Goal: Transaction & Acquisition: Obtain resource

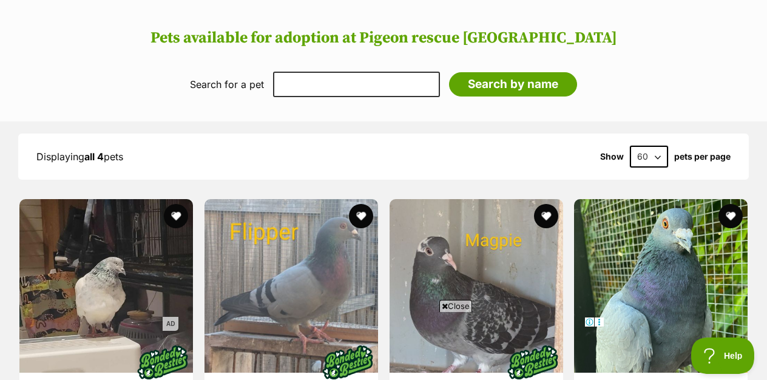
scroll to position [850, 0]
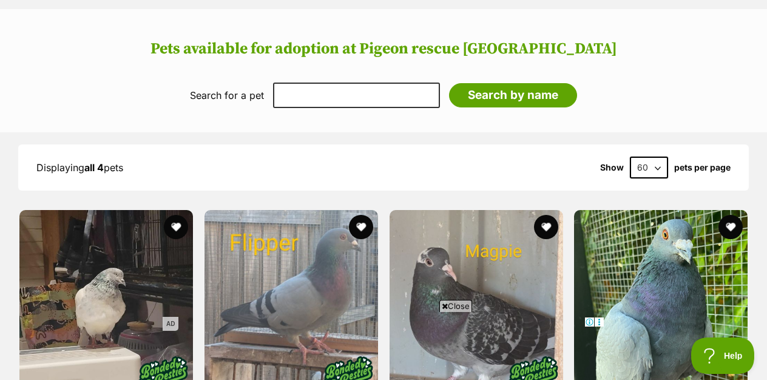
click at [656, 156] on select "60 120" at bounding box center [649, 167] width 38 height 22
select select "120"
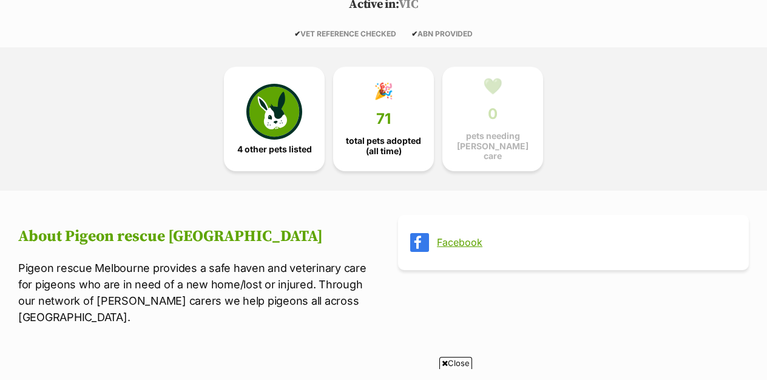
scroll to position [278, 0]
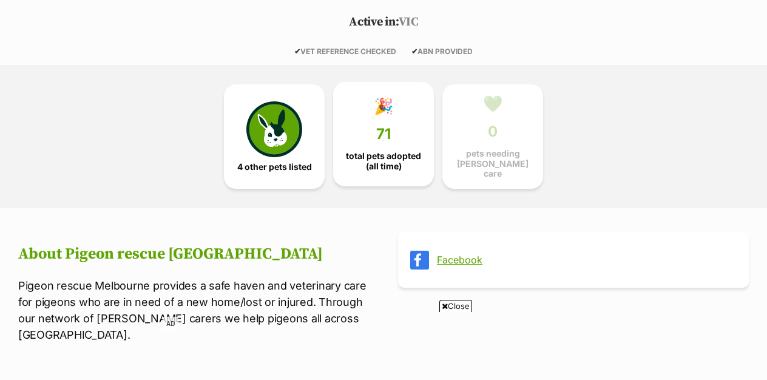
click at [383, 126] on span "71" at bounding box center [383, 134] width 15 height 17
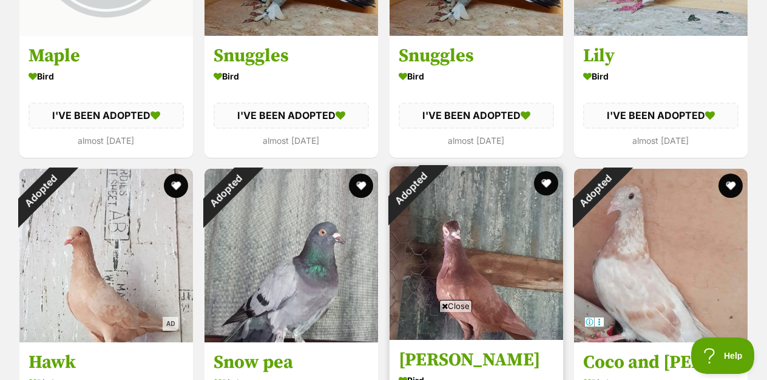
scroll to position [4922, 0]
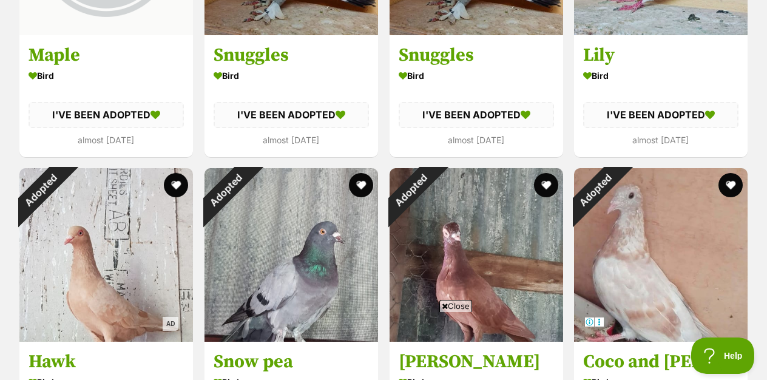
click at [460, 305] on span "Close" at bounding box center [455, 306] width 33 height 12
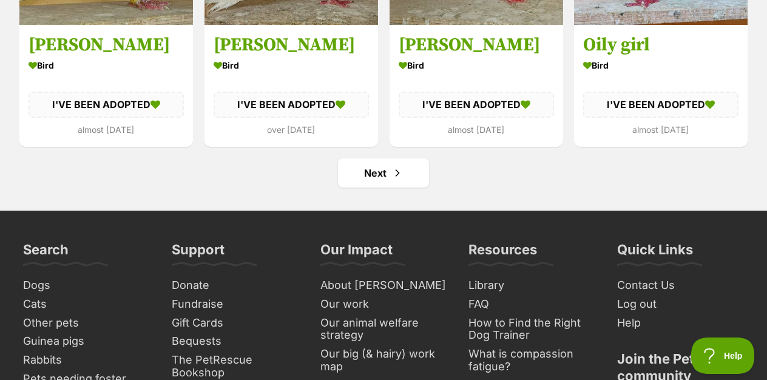
scroll to position [5545, 0]
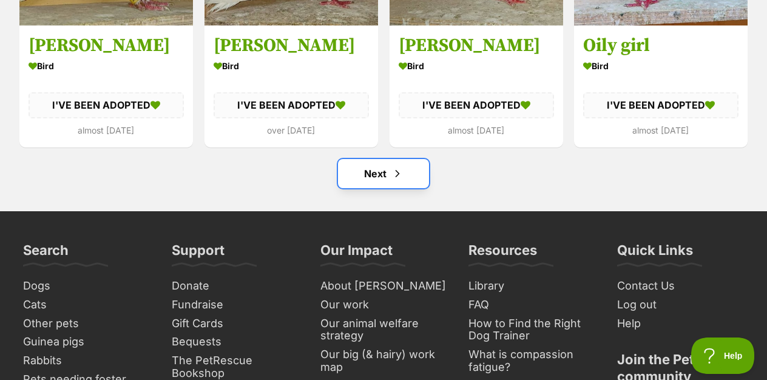
click at [382, 159] on link "Next" at bounding box center [383, 173] width 91 height 29
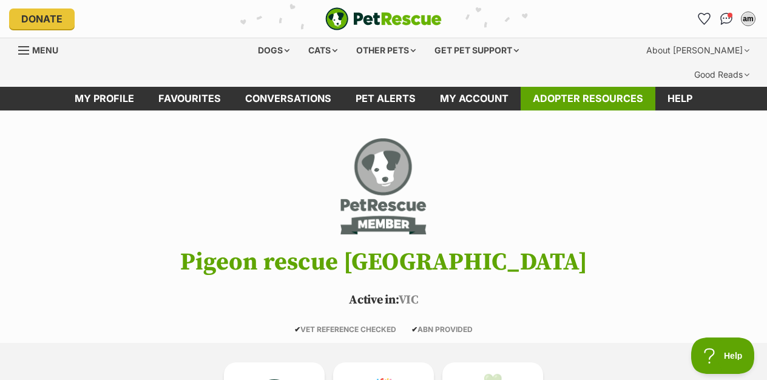
click at [554, 87] on link "Adopter resources" at bounding box center [587, 99] width 135 height 24
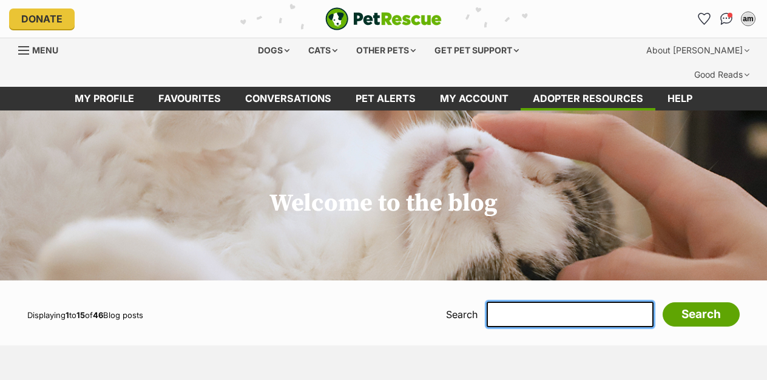
click at [557, 301] on input "text" at bounding box center [569, 313] width 167 height 25
type input "pigeons"
click at [662, 302] on input "Search" at bounding box center [700, 314] width 77 height 24
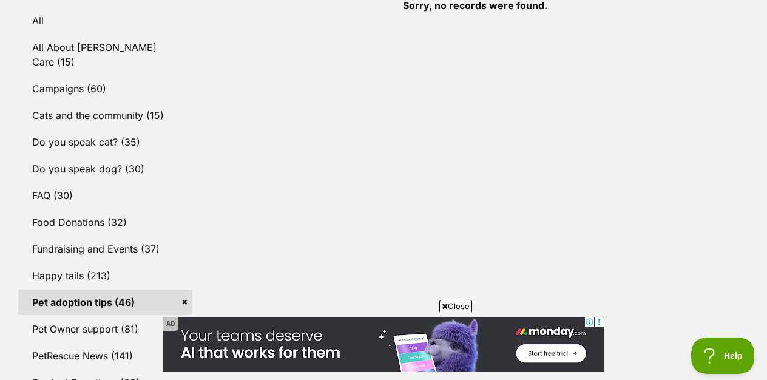
scroll to position [397, 0]
click at [456, 300] on span "Close" at bounding box center [455, 306] width 33 height 12
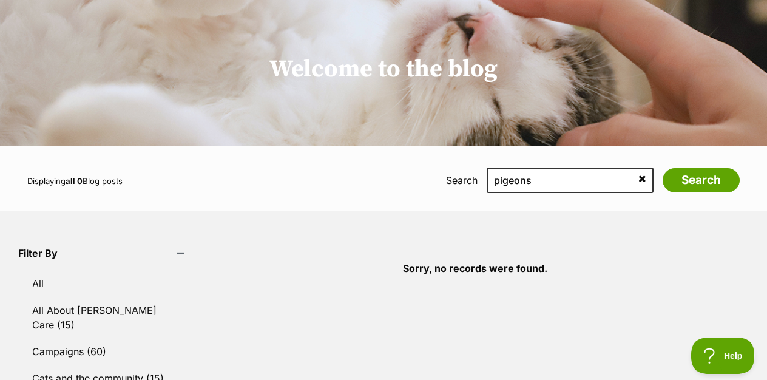
scroll to position [0, 0]
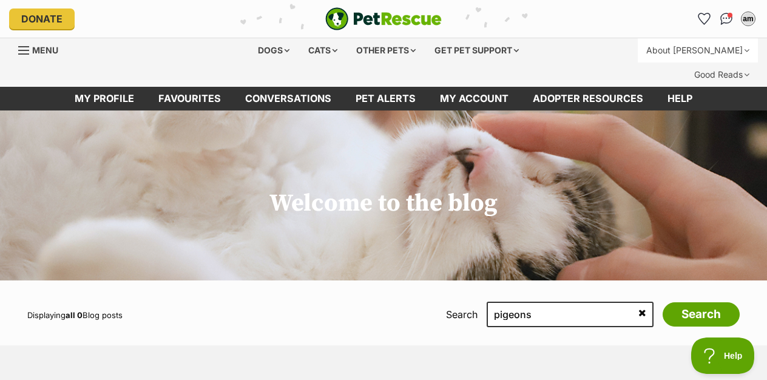
click at [638, 47] on div "About [PERSON_NAME]" at bounding box center [698, 50] width 120 height 24
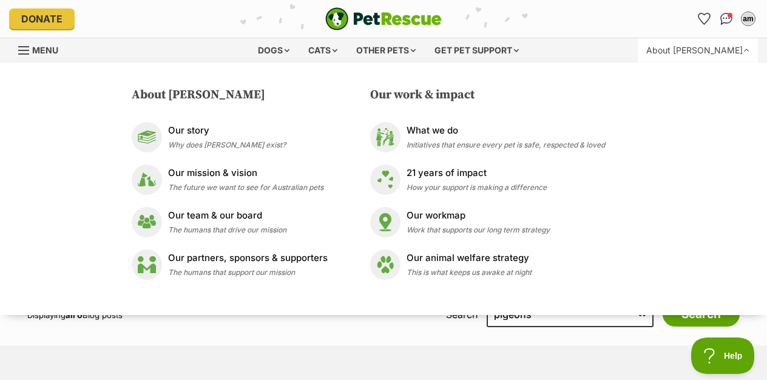
click at [638, 47] on div "About [PERSON_NAME]" at bounding box center [698, 50] width 120 height 24
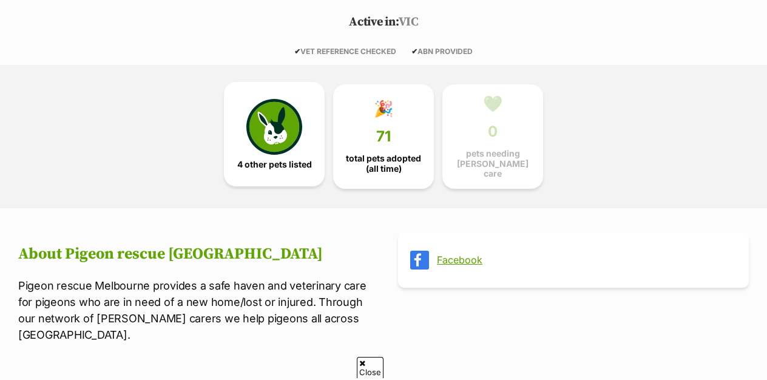
click at [261, 107] on img at bounding box center [274, 127] width 56 height 56
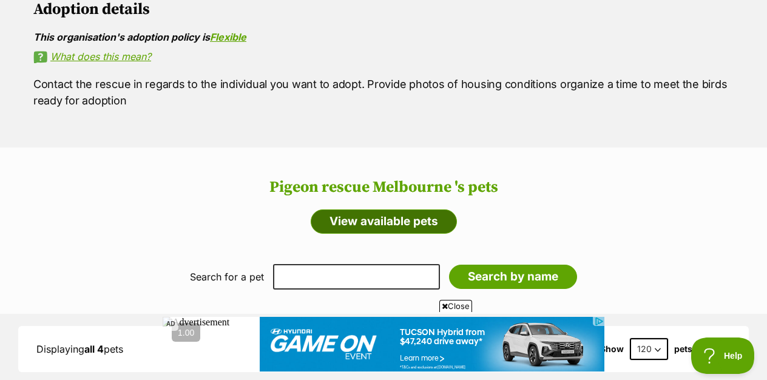
click at [339, 209] on link "View available pets" at bounding box center [384, 221] width 146 height 24
